Goal: Transaction & Acquisition: Purchase product/service

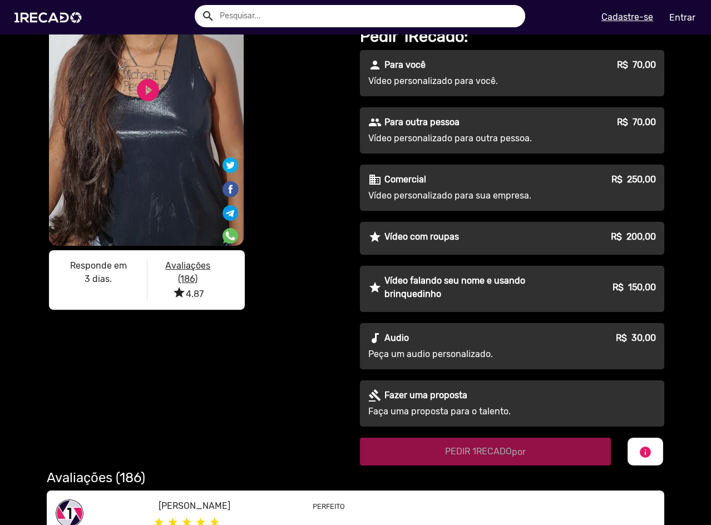
scroll to position [167, 0]
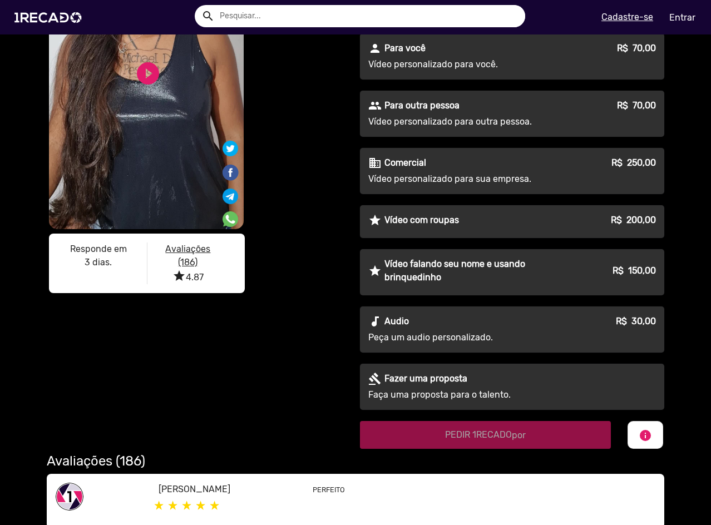
click at [449, 321] on div "audiotrack Audio R$ 30,00" at bounding box center [512, 321] width 288 height 13
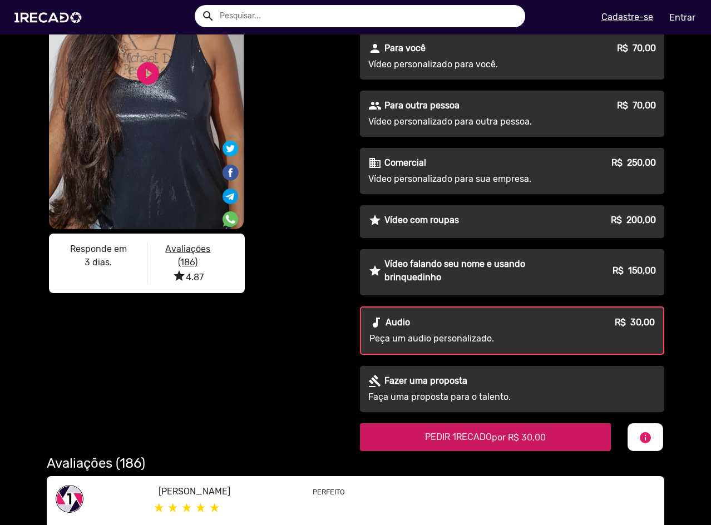
click at [451, 436] on span "PEDIR 1RECADO por R$ 30,00" at bounding box center [485, 437] width 121 height 11
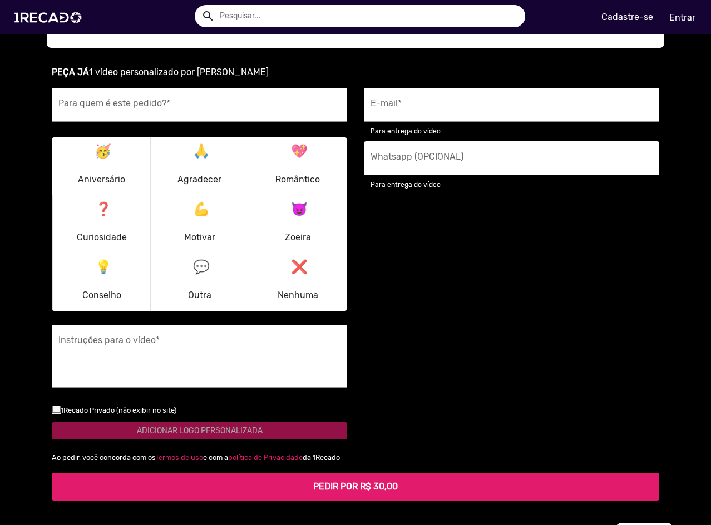
scroll to position [788, 0]
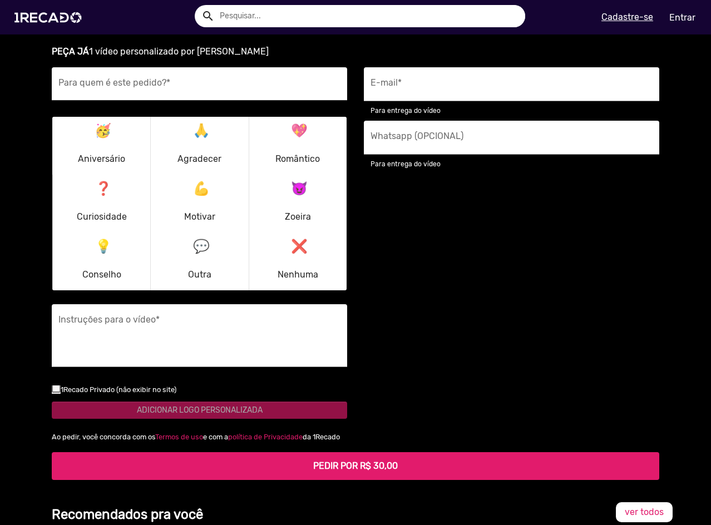
click at [213, 87] on input "Para quem é este pedido? *" at bounding box center [199, 87] width 282 height 14
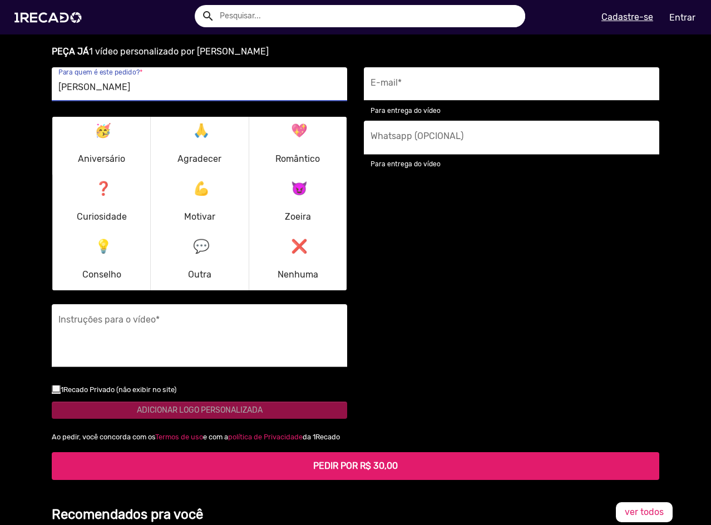
type input "[PERSON_NAME]"
click at [442, 88] on input "E-mail *" at bounding box center [512, 87] width 282 height 14
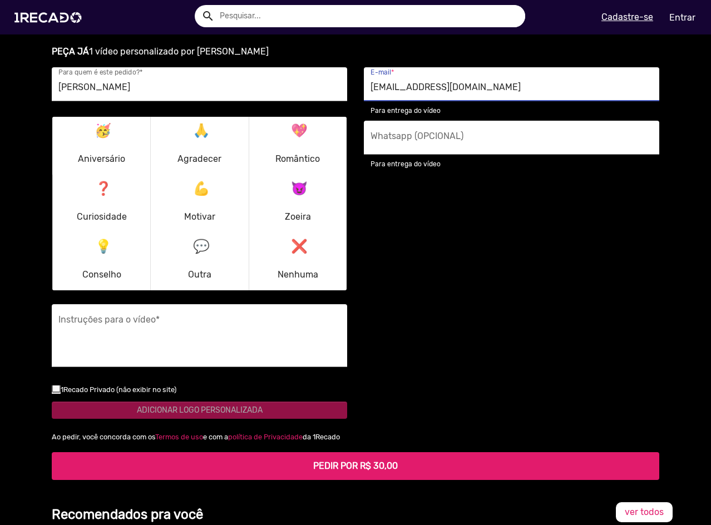
type input "[EMAIL_ADDRESS][DOMAIN_NAME]"
click at [129, 392] on small "1Recado Privado (não exibir no site)" at bounding box center [119, 390] width 116 height 8
click at [56, 393] on input "checkbox" at bounding box center [56, 393] width 1 height 1
click at [129, 392] on small "1Recado Privado (não exibir no site)" at bounding box center [119, 390] width 116 height 8
click at [56, 393] on input "checkbox" at bounding box center [56, 393] width 1 height 1
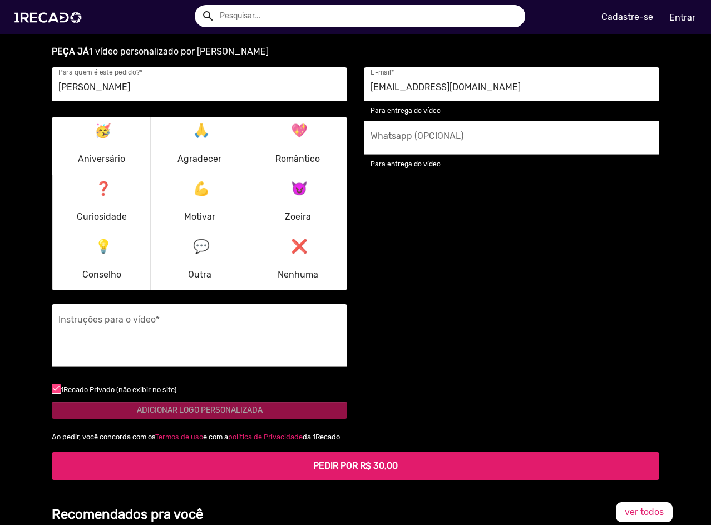
checkbox input "false"
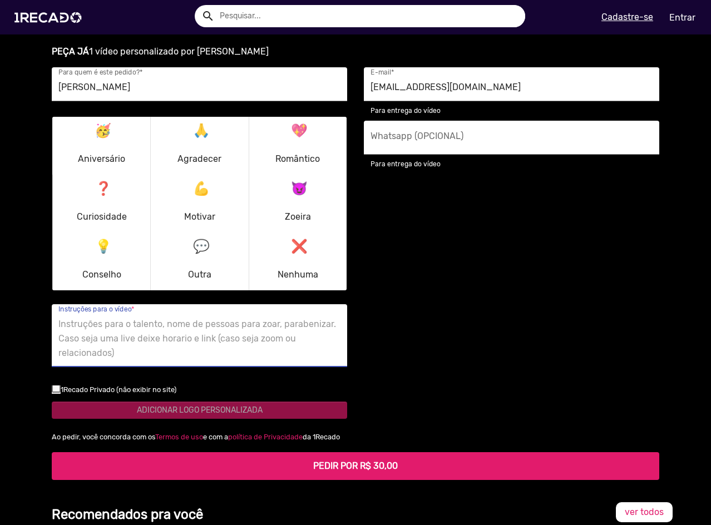
click at [177, 345] on textarea "Instruções para o vídeo *" at bounding box center [199, 339] width 282 height 46
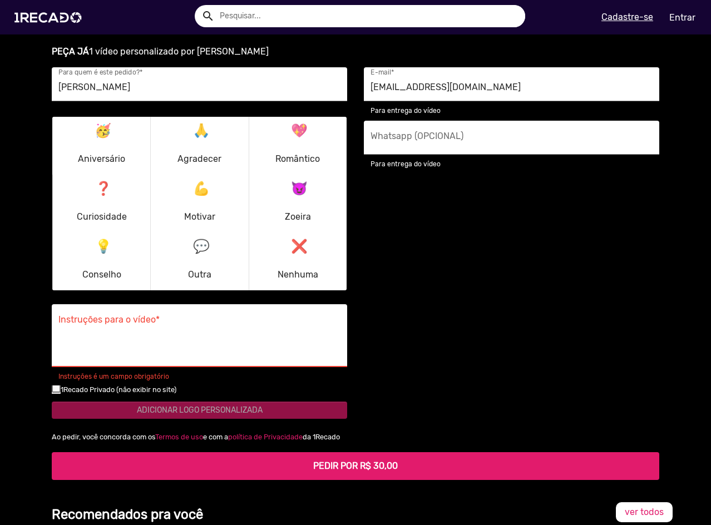
click at [356, 333] on div "[EMAIL_ADDRESS][DOMAIN_NAME] E-mail * Para entrega do vídeo Whatsapp (OPCIONAL)…" at bounding box center [512, 248] width 312 height 363
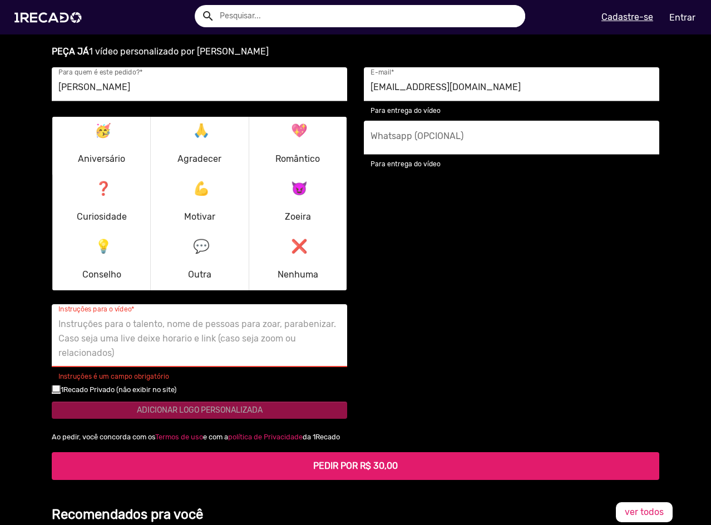
click at [288, 323] on textarea "Instruções para o vídeo *" at bounding box center [199, 339] width 282 height 46
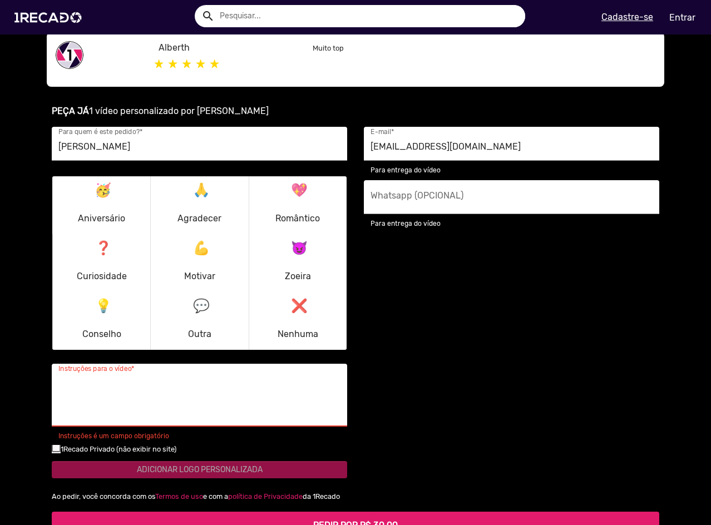
scroll to position [733, 0]
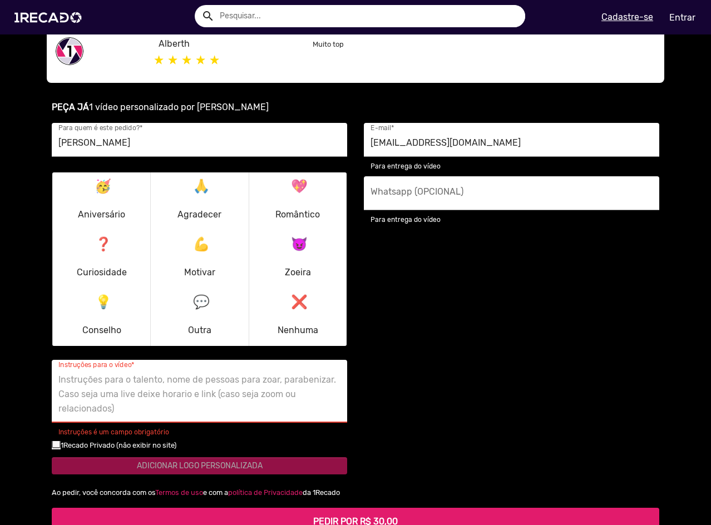
click at [304, 237] on mat-icon "😈" at bounding box center [297, 241] width 13 height 13
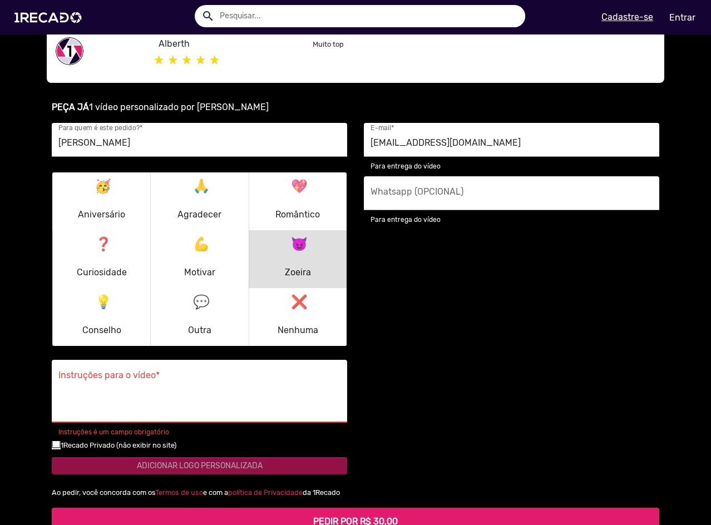
click at [198, 256] on p "💪 Motivar" at bounding box center [199, 259] width 31 height 53
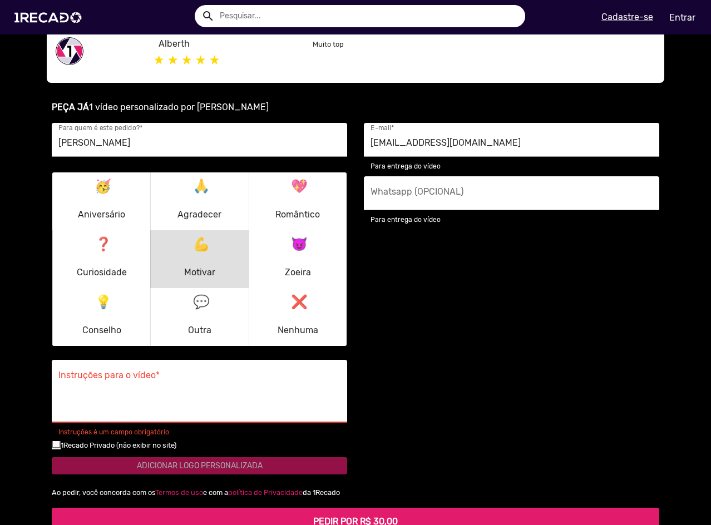
click at [186, 382] on textarea "Instruções para o vídeo *" at bounding box center [199, 395] width 282 height 46
click at [412, 320] on div "[EMAIL_ADDRESS][DOMAIN_NAME] E-mail * Para entrega do vídeo Whatsapp (OPCIONAL)…" at bounding box center [512, 304] width 312 height 363
click at [168, 375] on textarea "Instruções para o vídeo *" at bounding box center [199, 395] width 282 height 46
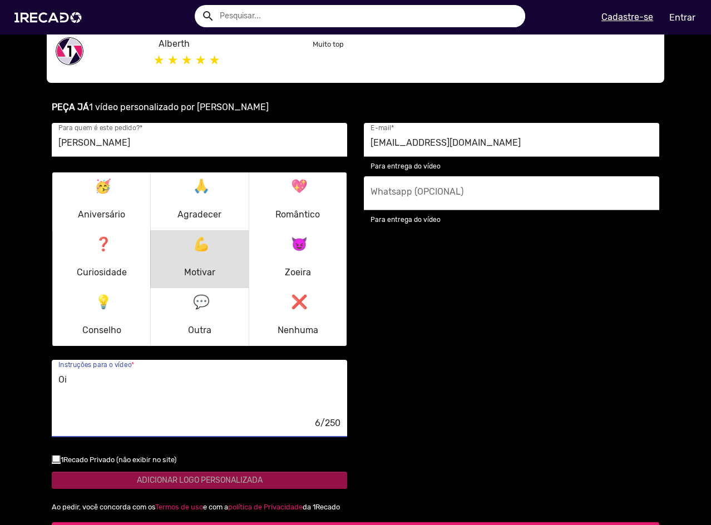
type textarea "O"
click at [287, 377] on textarea "Queria pedir um aúdio pra mandar pra um amigo algo como:" at bounding box center [199, 395] width 282 height 46
click at [314, 383] on textarea "Queria pedir um aúdio pra mandar pra um amigo, algo como:" at bounding box center [199, 395] width 282 height 46
click at [98, 390] on textarea "Queria pedir um aúdio pra mandar pra um amigo, algo como: "Oi [PERSON_NAME] tud…" at bounding box center [199, 395] width 282 height 46
click at [96, 393] on textarea "Queria pedir um aúdio pra mandar pra um amigo, algo como: "Oi [PERSON_NAME] tud…" at bounding box center [199, 395] width 282 height 46
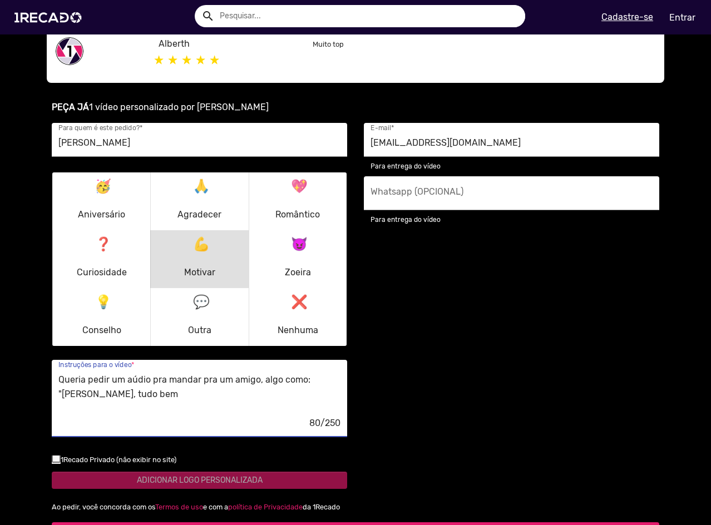
click at [154, 397] on textarea "Queria pedir um aúdio pra mandar pra um amigo, algo como: "[PERSON_NAME], tudo …" at bounding box center [199, 395] width 282 height 46
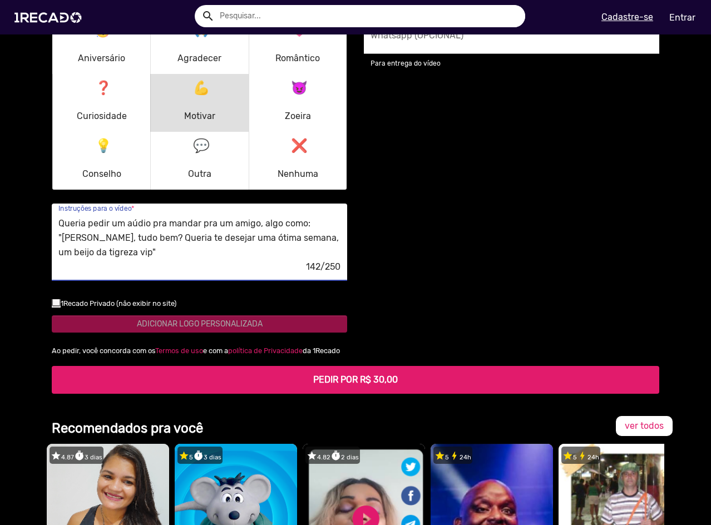
scroll to position [900, 0]
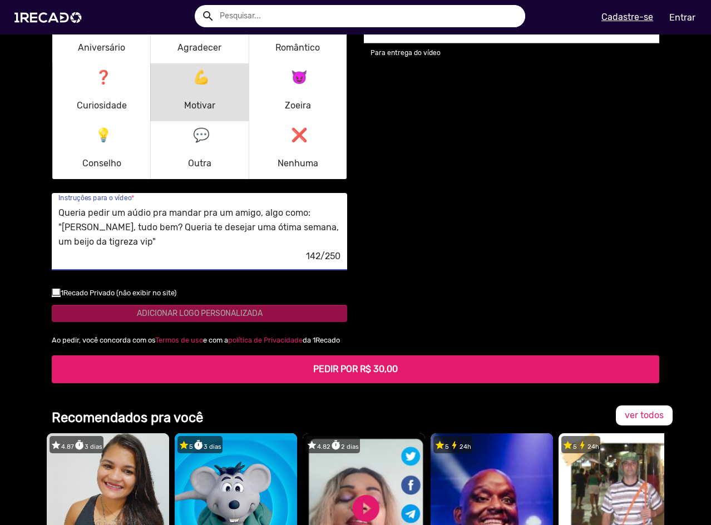
type textarea "Queria pedir um aúdio pra mandar pra um amigo, algo como: "[PERSON_NAME], tudo …"
click at [75, 294] on small "1Recado Privado (não exibir no site)" at bounding box center [119, 293] width 116 height 8
click at [56, 296] on input "checkbox" at bounding box center [56, 296] width 1 height 1
checkbox input "true"
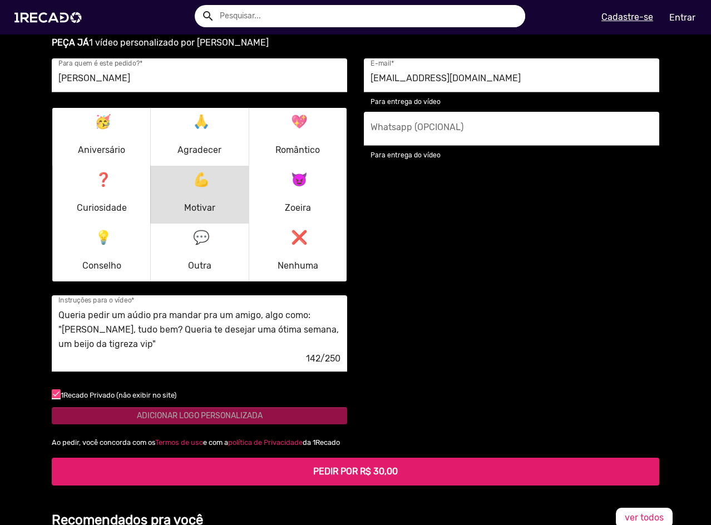
scroll to position [566, 0]
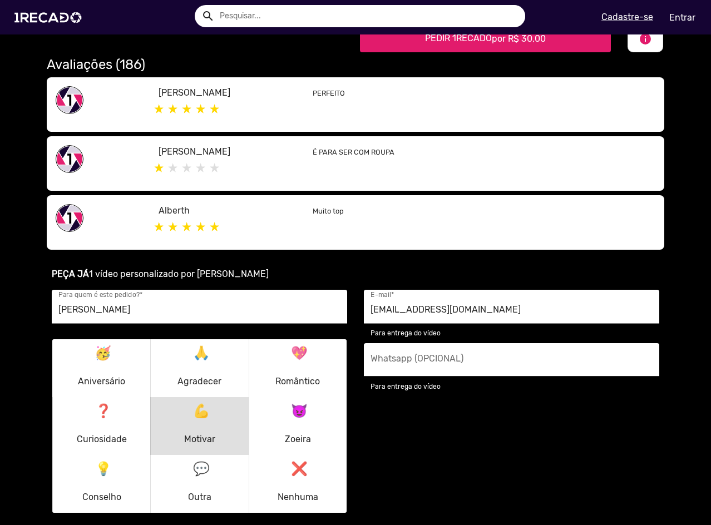
click at [419, 361] on input "Whatsapp (OPCIONAL)" at bounding box center [512, 363] width 282 height 14
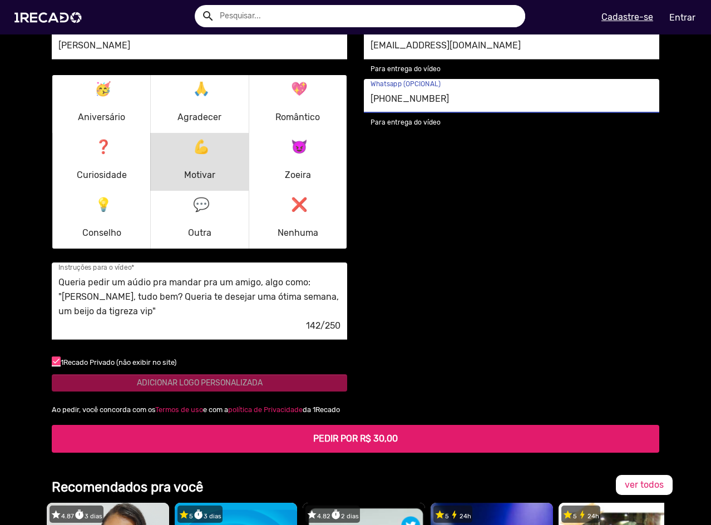
scroll to position [788, 0]
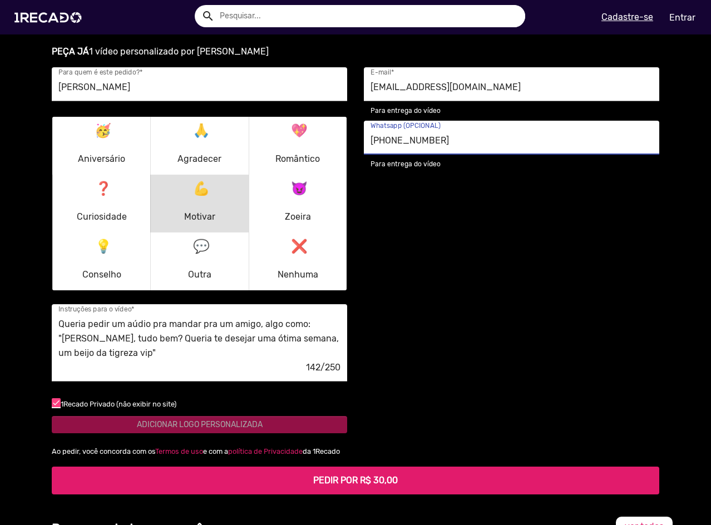
type input "[PHONE_NUMBER]"
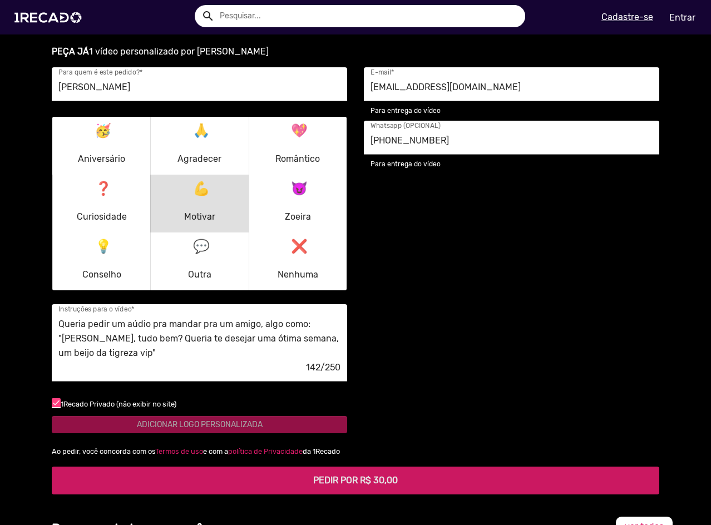
click at [346, 487] on button "PEDIR POR R$ 30,00" at bounding box center [356, 481] width 608 height 28
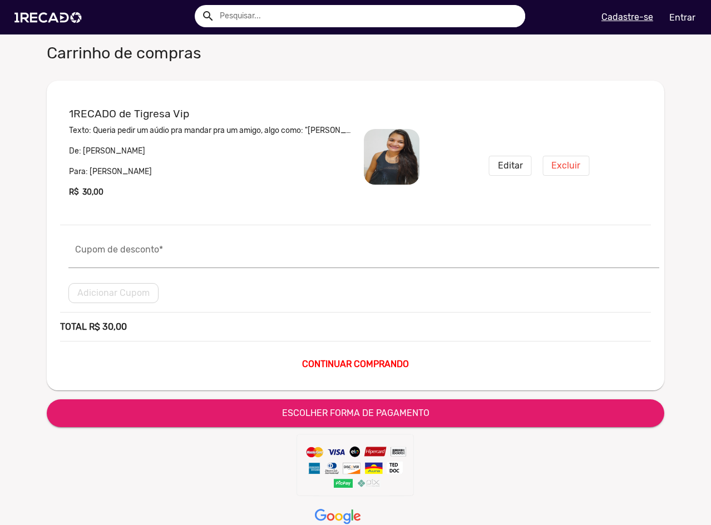
click at [516, 160] on span "Editar" at bounding box center [510, 165] width 25 height 11
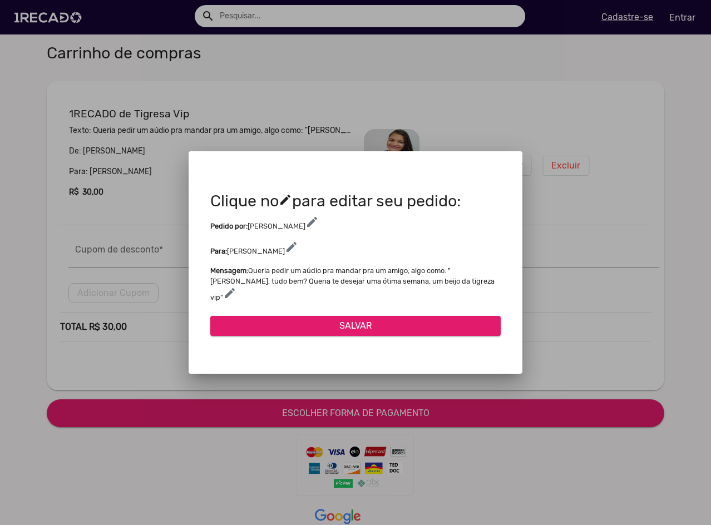
click at [285, 246] on span "edit" at bounding box center [291, 246] width 13 height 13
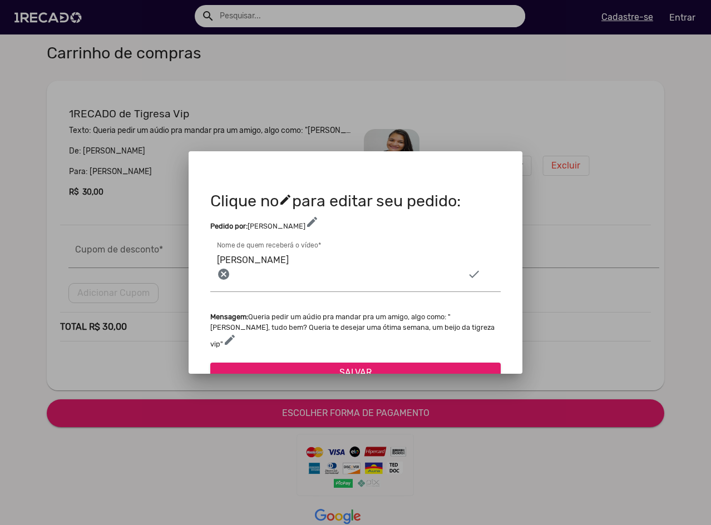
drag, startPoint x: 218, startPoint y: 269, endPoint x: 203, endPoint y: 269, distance: 14.5
click at [206, 269] on div "Clique no edit para editar seu pedido: Pedido por: [PERSON_NAME] cancel check N…" at bounding box center [355, 286] width 307 height 191
click at [239, 267] on input "[PERSON_NAME]" at bounding box center [355, 260] width 277 height 14
drag, startPoint x: 239, startPoint y: 253, endPoint x: 204, endPoint y: 255, distance: 35.7
click at [204, 255] on div "Clique no edit para editar seu pedido: Pedido por: [PERSON_NAME] cancel check N…" at bounding box center [355, 286] width 307 height 191
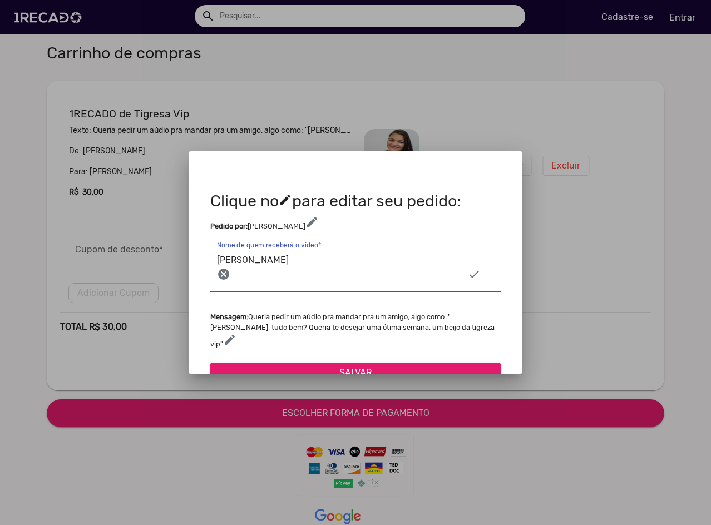
type input "[PERSON_NAME]"
click at [366, 367] on span "SALVAR" at bounding box center [355, 372] width 32 height 11
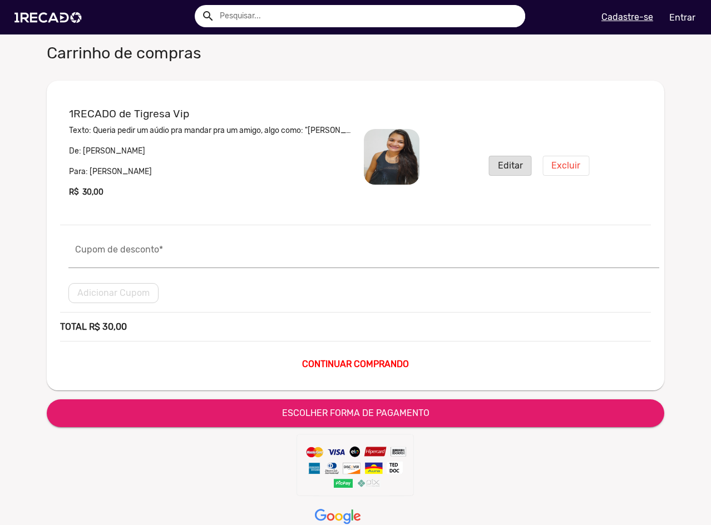
click at [337, 366] on b "CONTINUAR COMPRANDO" at bounding box center [355, 364] width 107 height 11
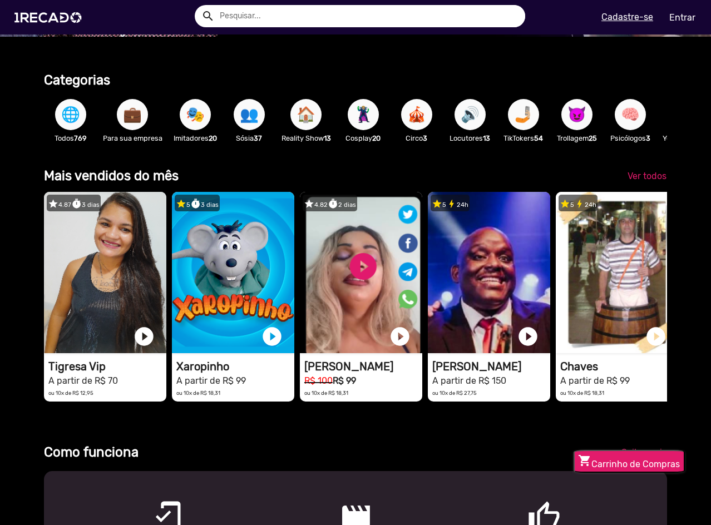
scroll to position [0, 625]
click at [636, 460] on button "shopping_cart Carrinho de Compras" at bounding box center [629, 461] width 111 height 23
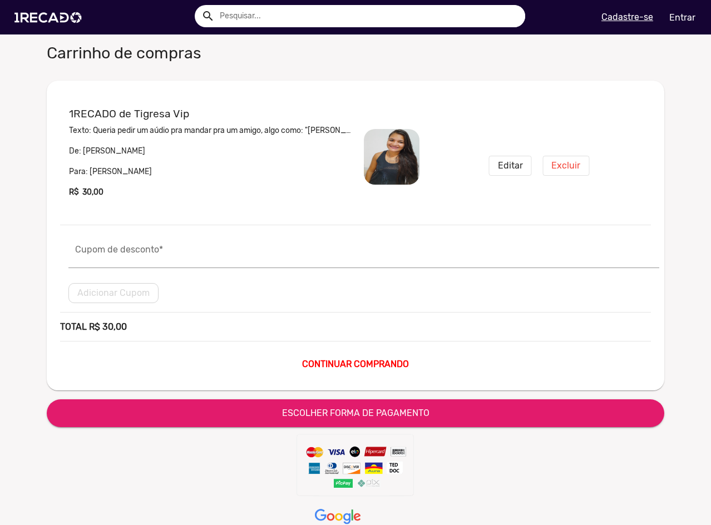
click at [500, 165] on span "Editar" at bounding box center [510, 165] width 25 height 11
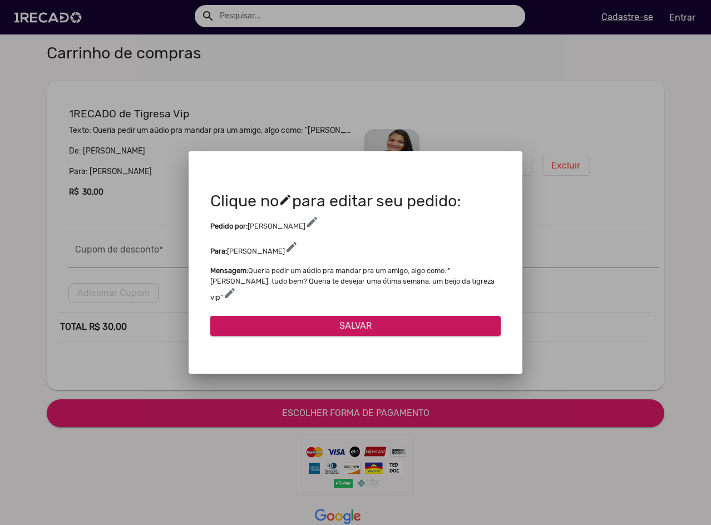
click at [285, 244] on span "edit" at bounding box center [291, 246] width 13 height 13
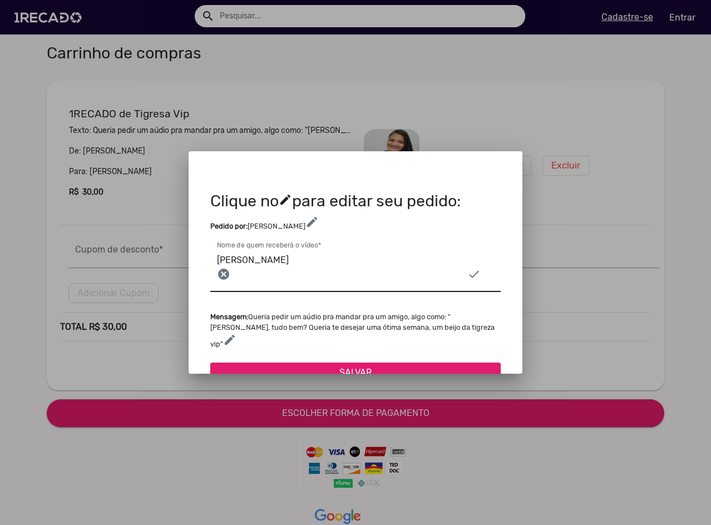
click at [285, 275] on div "[PERSON_NAME] cancel check Nome de quem receberá o vídeo *" at bounding box center [355, 266] width 277 height 52
drag, startPoint x: 252, startPoint y: 263, endPoint x: 215, endPoint y: 255, distance: 37.7
click at [215, 255] on div "[PERSON_NAME] cancel check Nome de quem receberá o vídeo *" at bounding box center [355, 266] width 290 height 52
type input "[PERSON_NAME]"
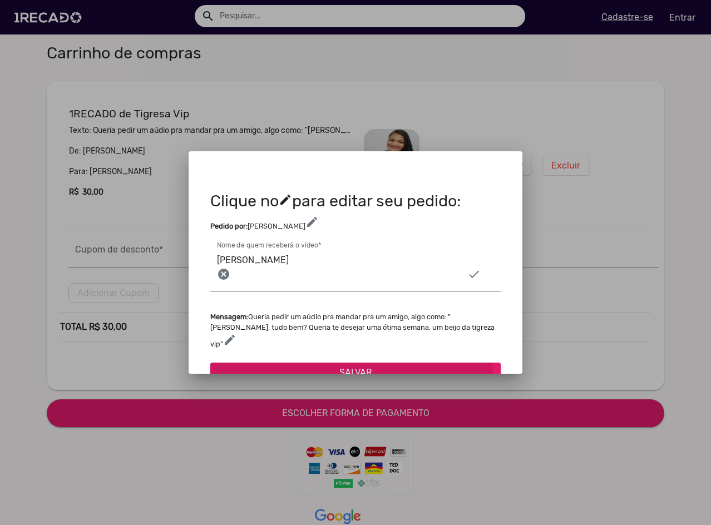
click at [351, 367] on span "SALVAR" at bounding box center [355, 372] width 32 height 11
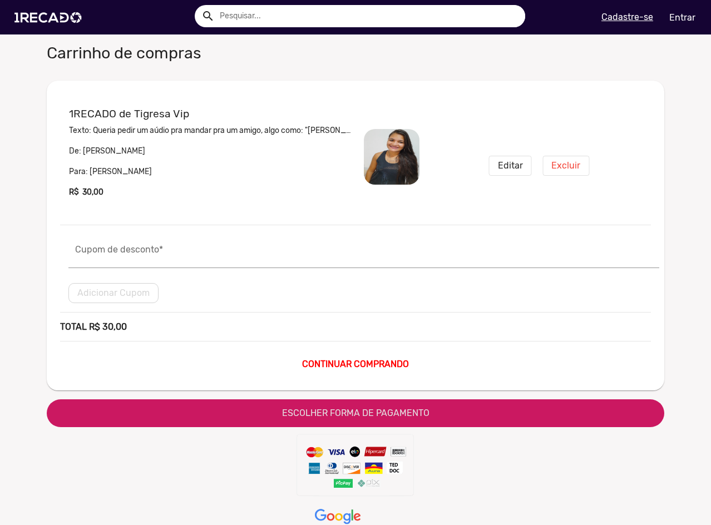
click at [342, 415] on span "ESCOLHER FORMA DE PAGAMENTO" at bounding box center [355, 413] width 147 height 11
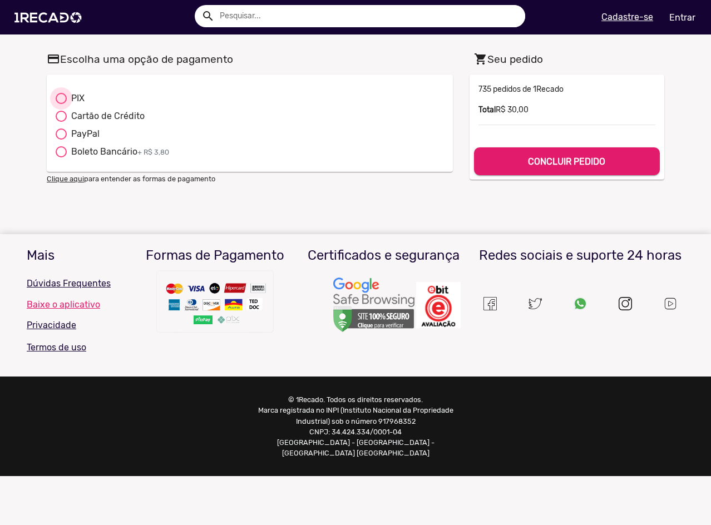
click at [76, 97] on div "PIX" at bounding box center [76, 98] width 18 height 13
click at [61, 104] on input "PIX" at bounding box center [61, 104] width 1 height 1
radio input "true"
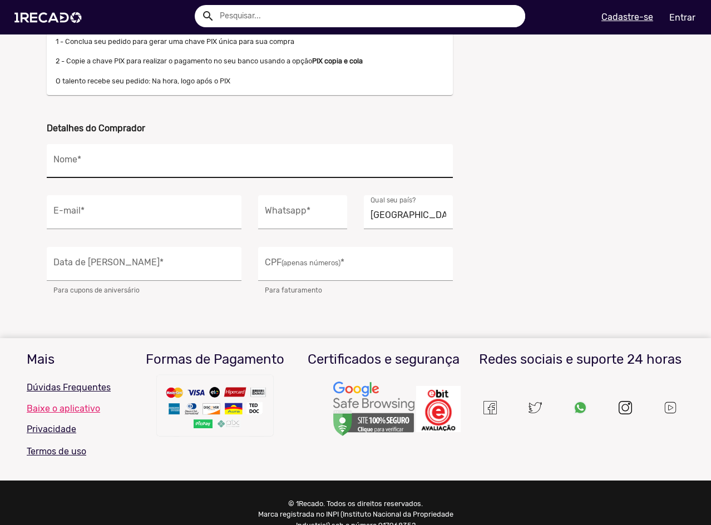
click at [224, 169] on input "Nome *" at bounding box center [249, 164] width 393 height 14
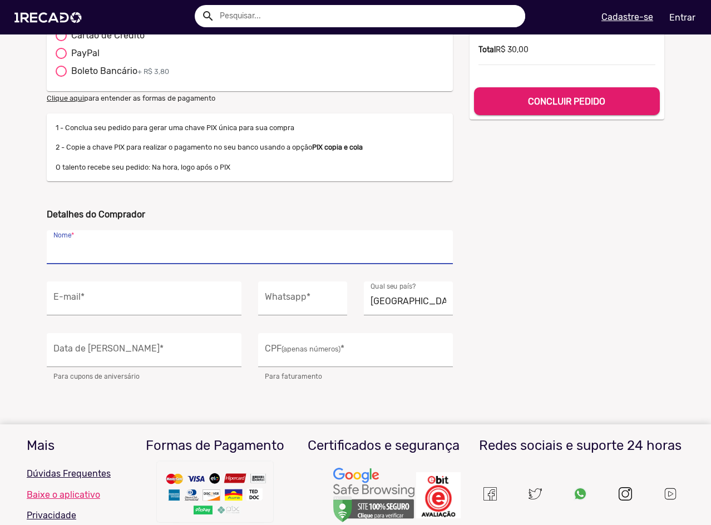
scroll to position [56, 0]
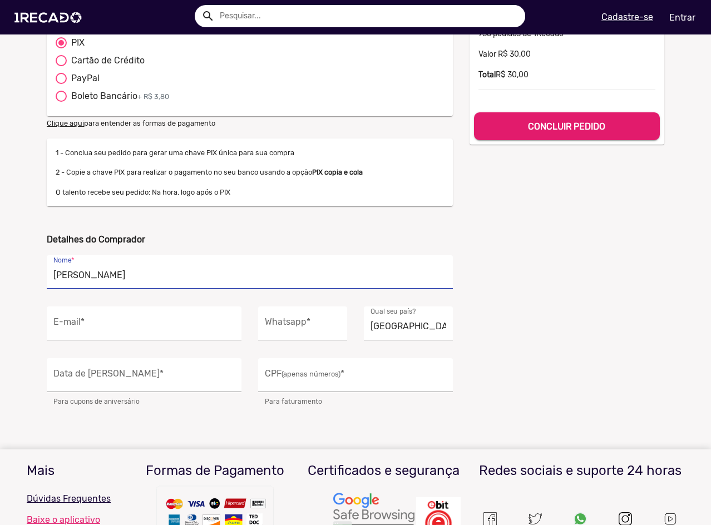
type input "[PERSON_NAME]"
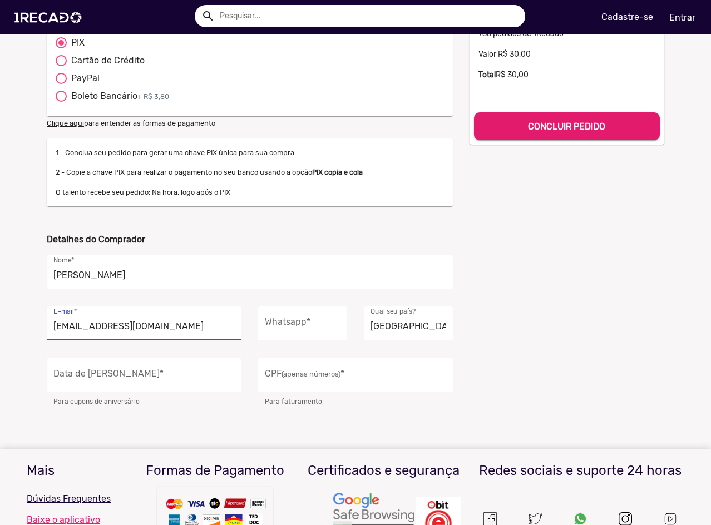
type input "[EMAIL_ADDRESS][DOMAIN_NAME]"
type input "[PHONE_NUMBER]"
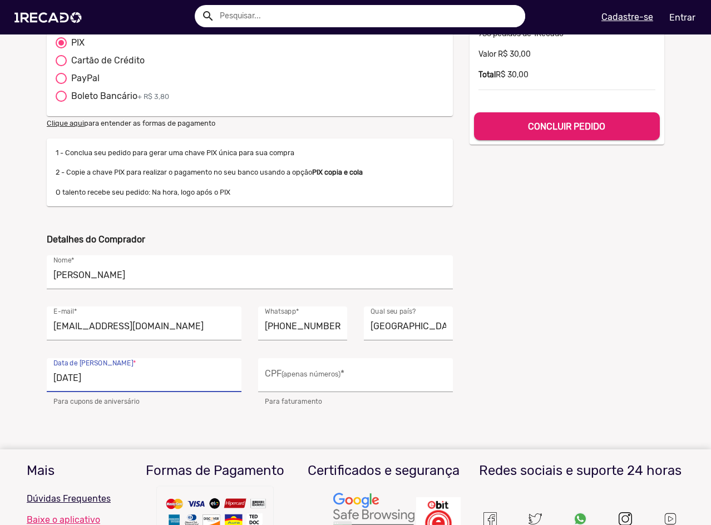
type input "[DATE]"
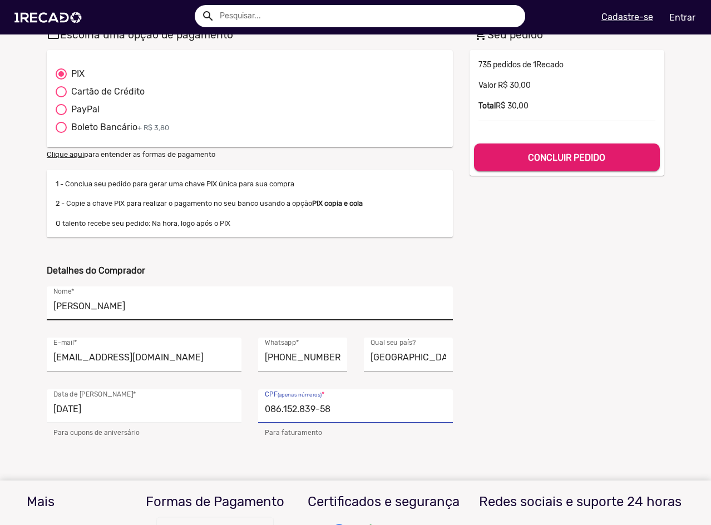
scroll to position [0, 0]
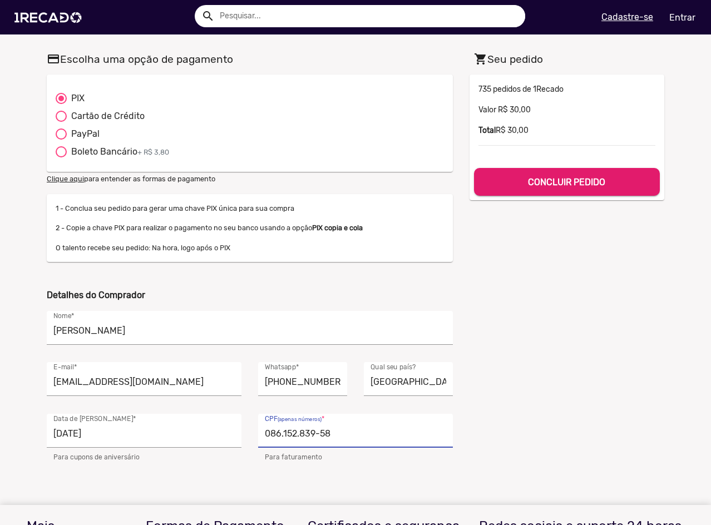
type input "086.152.839-58"
click at [529, 189] on button "CONCLUIR PEDIDO" at bounding box center [567, 182] width 186 height 28
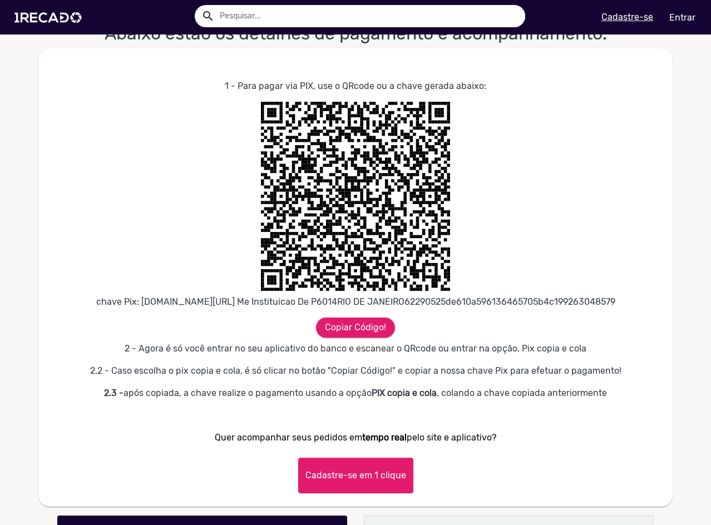
scroll to position [278, 0]
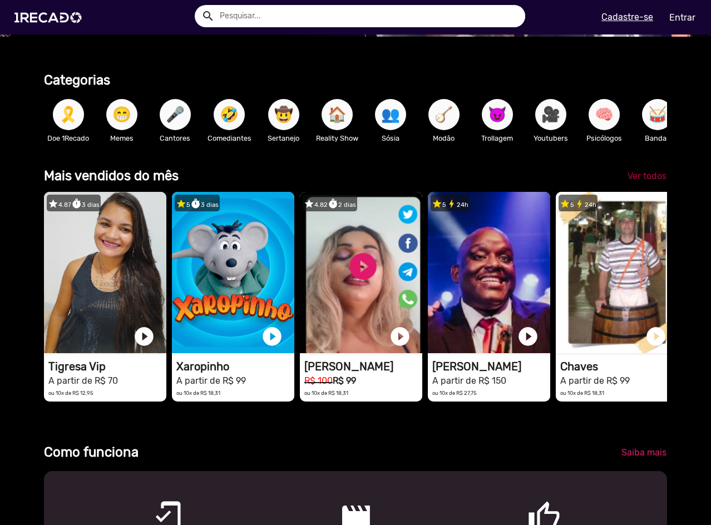
scroll to position [0, 703]
click at [642, 181] on span "Ver todos" at bounding box center [647, 176] width 39 height 11
